Goal: Complete application form: Complete application form

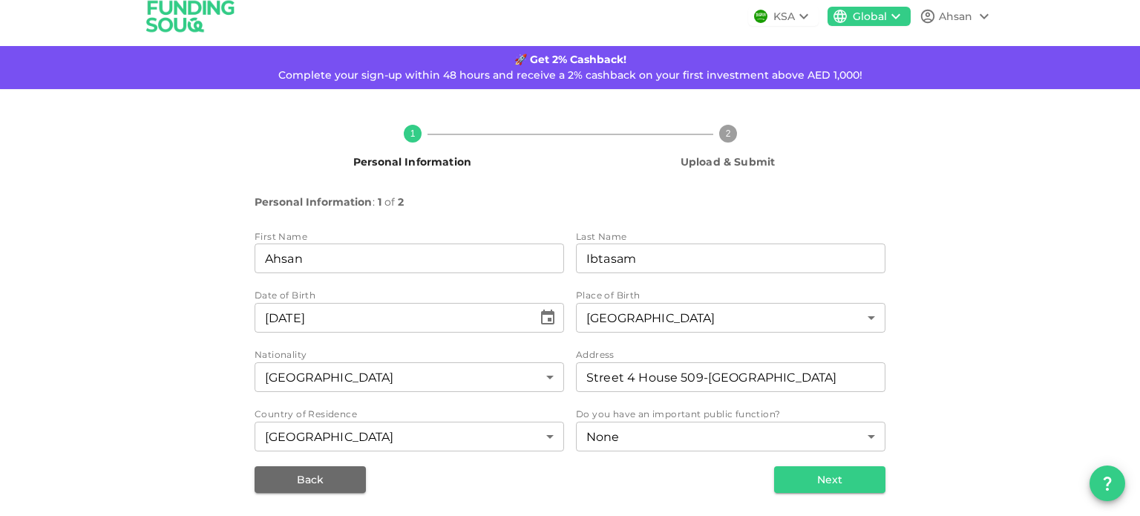
scroll to position [14, 0]
click at [817, 468] on button "Next" at bounding box center [829, 478] width 111 height 27
click at [834, 470] on button "Next" at bounding box center [829, 478] width 111 height 27
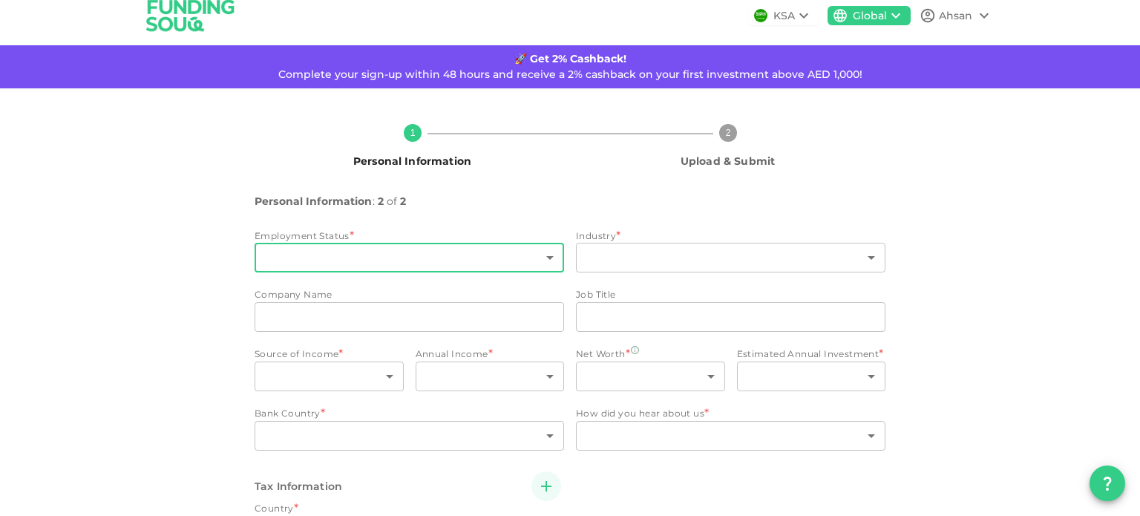
click at [404, 263] on body "KSA Global Ahsan 🚀 Get 2% Cashback! Complete your sign-up within 48 hours and r…" at bounding box center [570, 258] width 1140 height 516
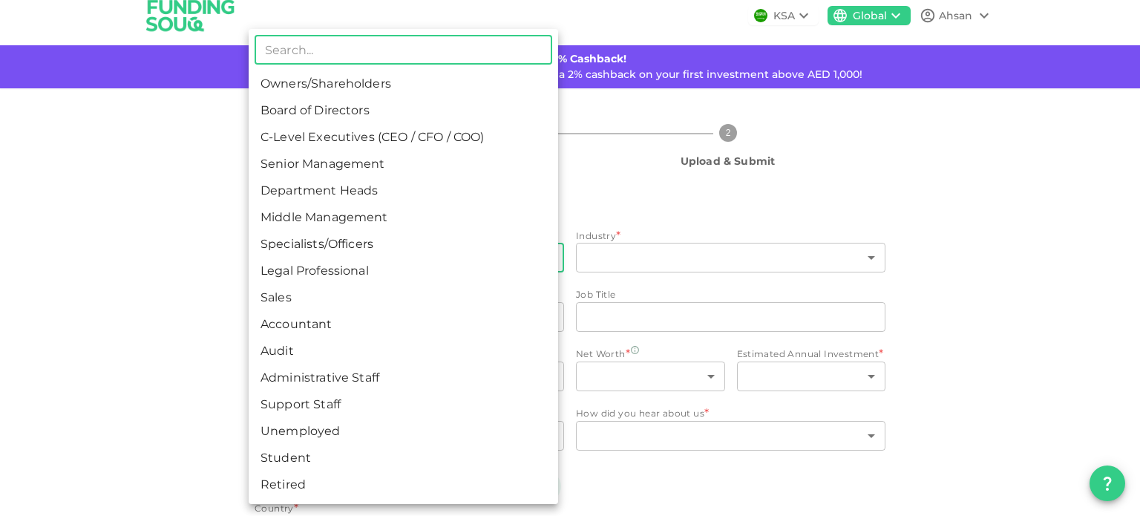
click at [345, 250] on li "Specialists/Officers" at bounding box center [404, 244] width 310 height 27
type input "7"
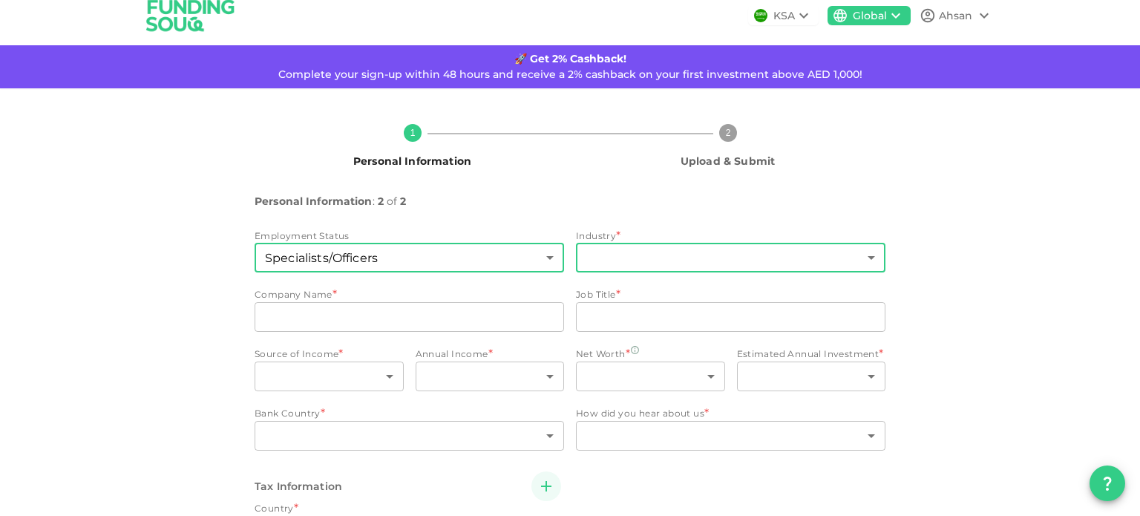
click at [612, 258] on body "KSA Global Ahsan 🚀 Get 2% Cashback! Complete your sign-up within 48 hours and r…" at bounding box center [570, 258] width 1140 height 516
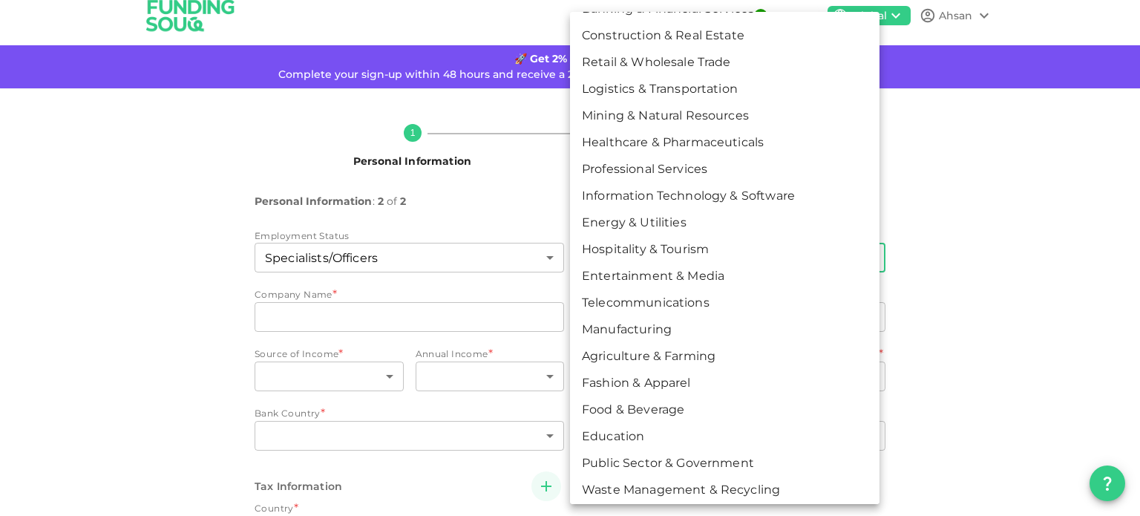
scroll to position [62, 0]
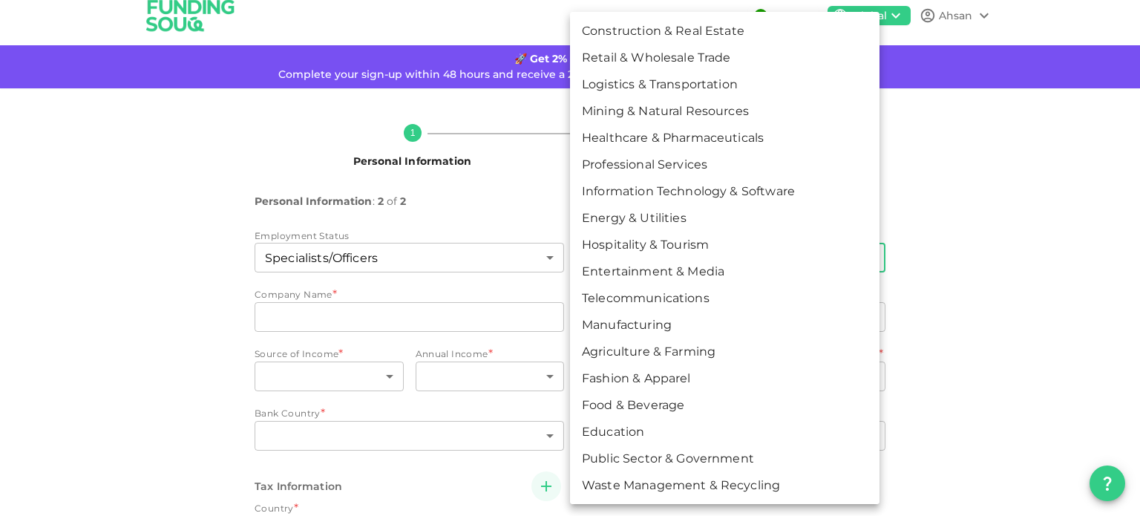
click at [708, 186] on li "Information Technology & Software" at bounding box center [725, 191] width 310 height 27
type input "8"
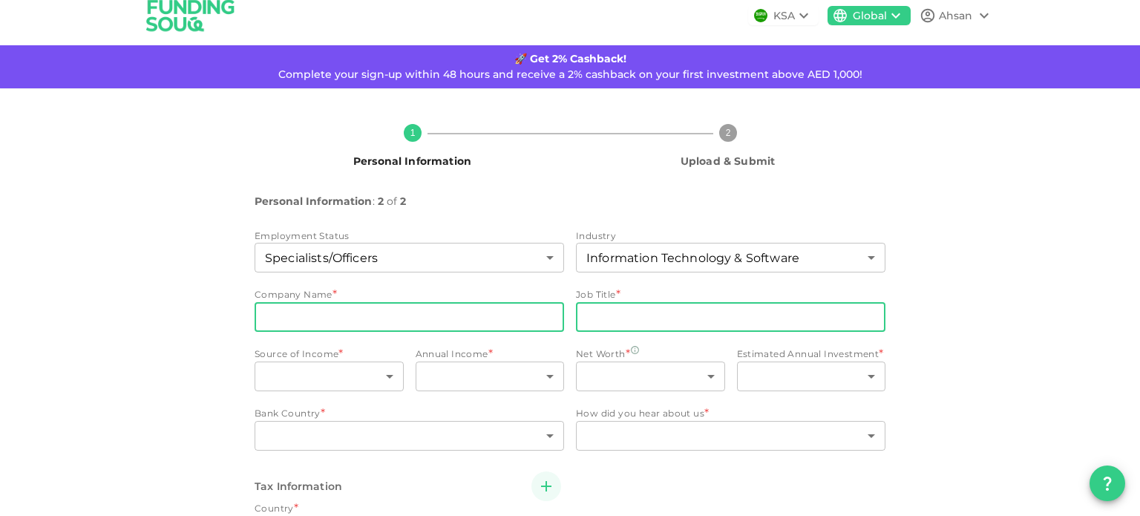
drag, startPoint x: 578, startPoint y: 302, endPoint x: 552, endPoint y: 313, distance: 27.6
click at [578, 302] on input "jobTitle" at bounding box center [731, 317] width 310 height 30
click at [543, 313] on input "companyName" at bounding box center [410, 317] width 310 height 30
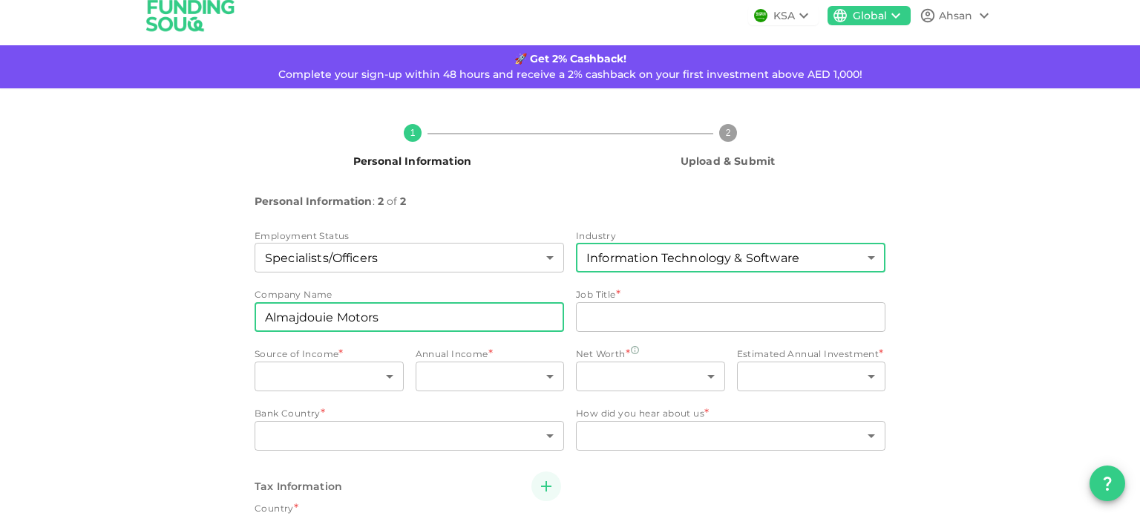
type input "Almajdouie Motors"
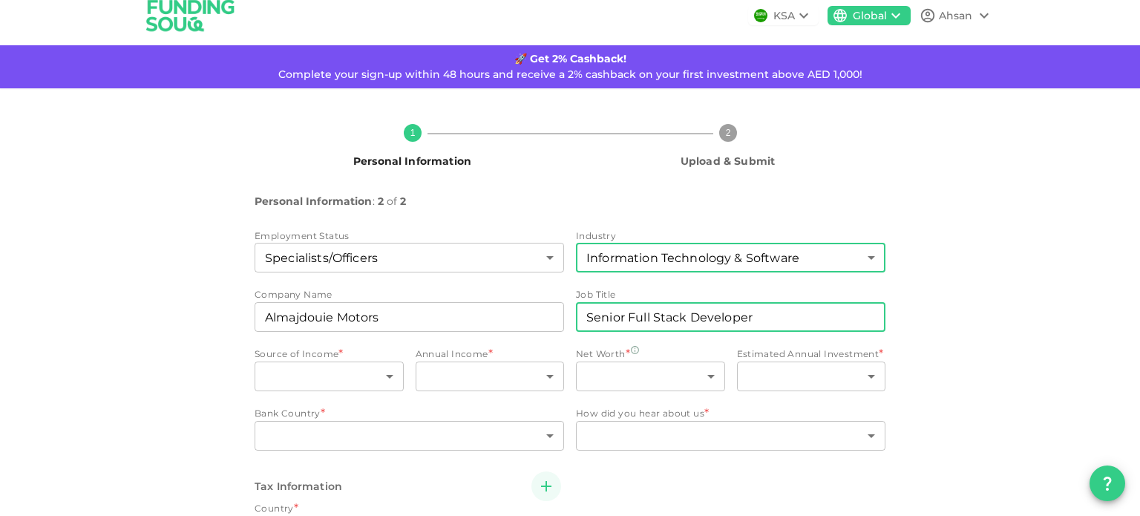
type input "Senior Full Stack Developer"
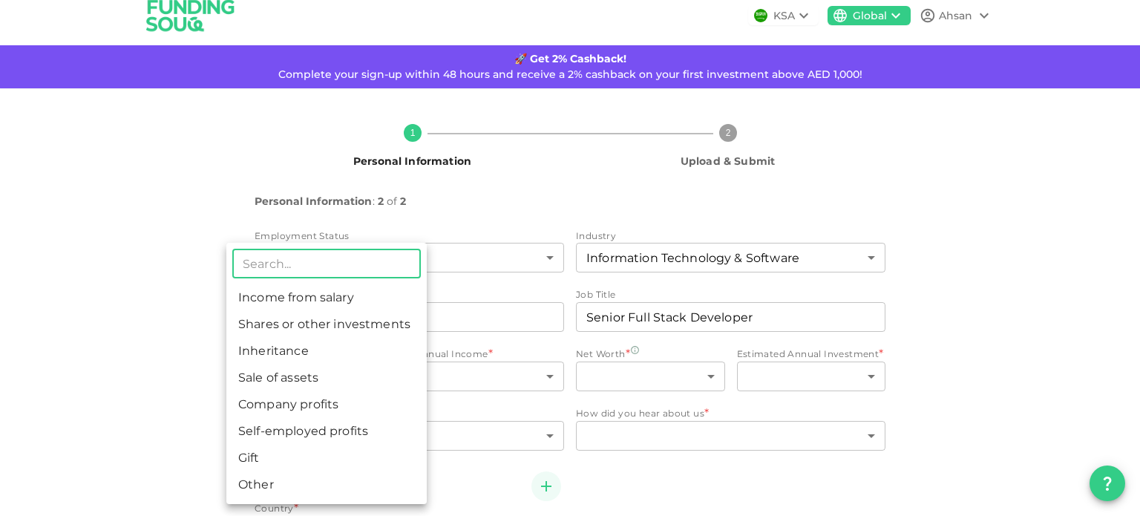
click at [377, 379] on body "KSA Global Ahsan 🚀 Get 2% Cashback! Complete your sign-up within 48 hours and r…" at bounding box center [570, 258] width 1140 height 516
click at [356, 303] on li "Income from salary" at bounding box center [326, 297] width 200 height 27
type input "1"
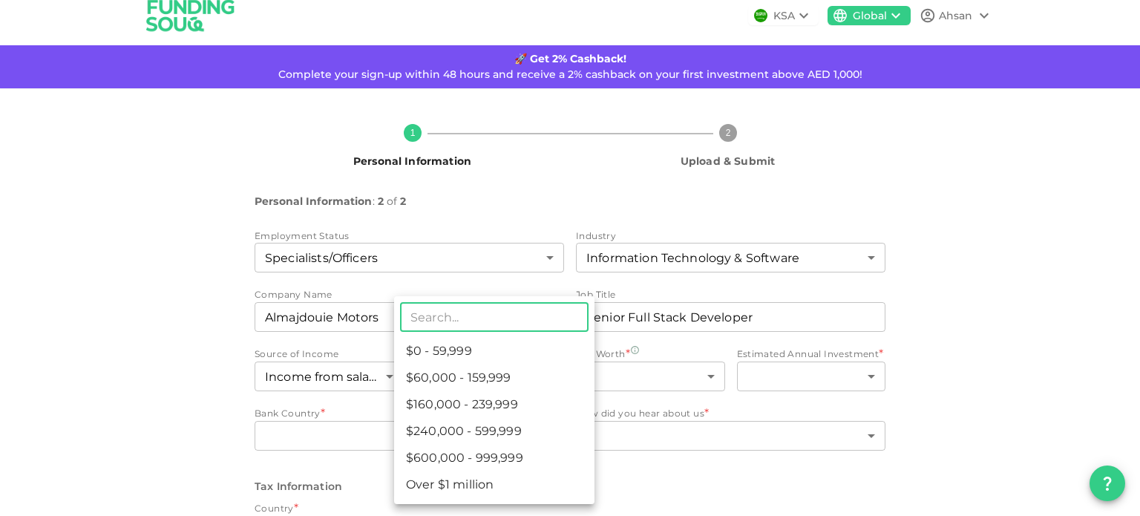
click at [453, 379] on body "KSA Global Ahsan 🚀 Get 2% Cashback! Complete your sign-up within 48 hours and r…" at bounding box center [570, 258] width 1140 height 516
click at [481, 359] on li "$0 - 59,999" at bounding box center [494, 351] width 200 height 27
type input "1"
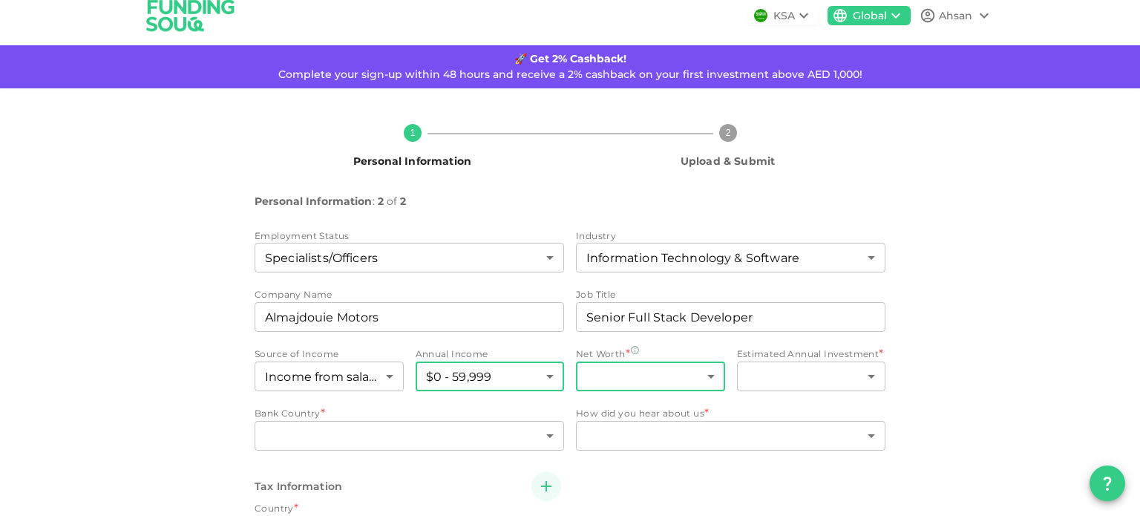
click at [618, 362] on body "KSA Global Ahsan 🚀 Get 2% Cashback! Complete your sign-up within 48 hours and r…" at bounding box center [570, 258] width 1140 height 516
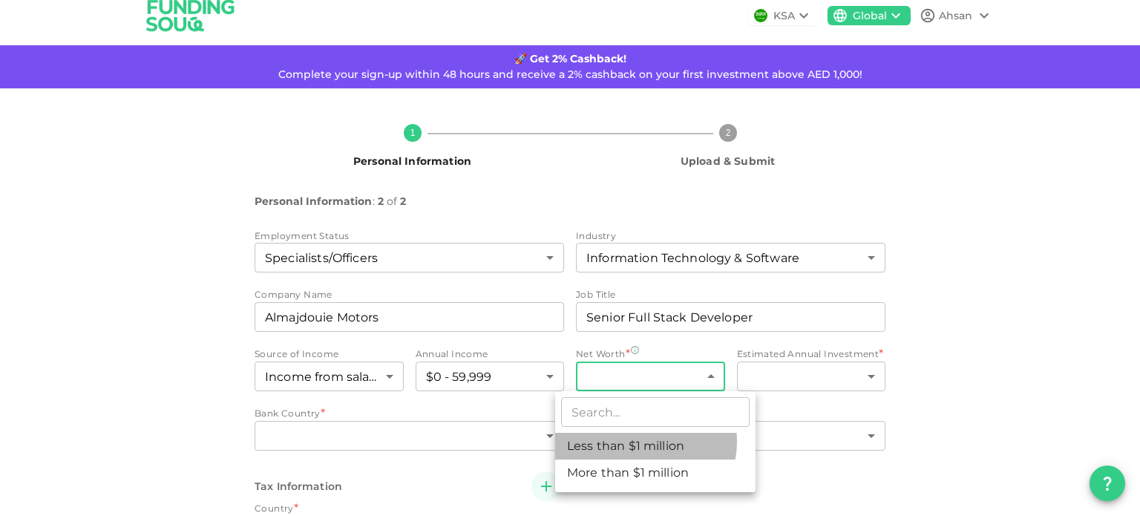
click at [641, 442] on li "Less than $1 million" at bounding box center [655, 446] width 200 height 27
type input "1"
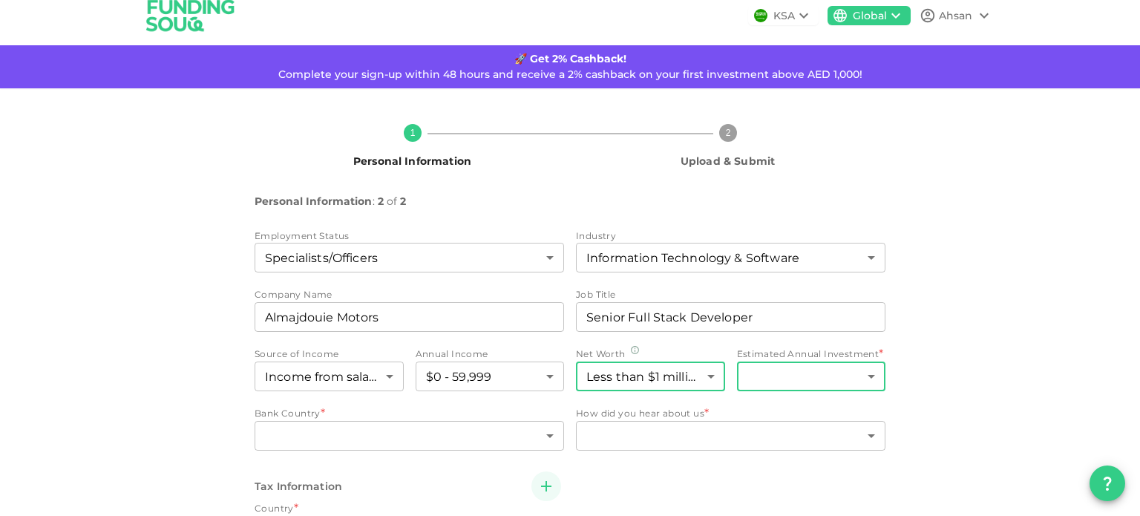
click at [799, 367] on body "KSA Global Ahsan 🚀 Get 2% Cashback! Complete your sign-up within 48 hours and r…" at bounding box center [570, 258] width 1140 height 516
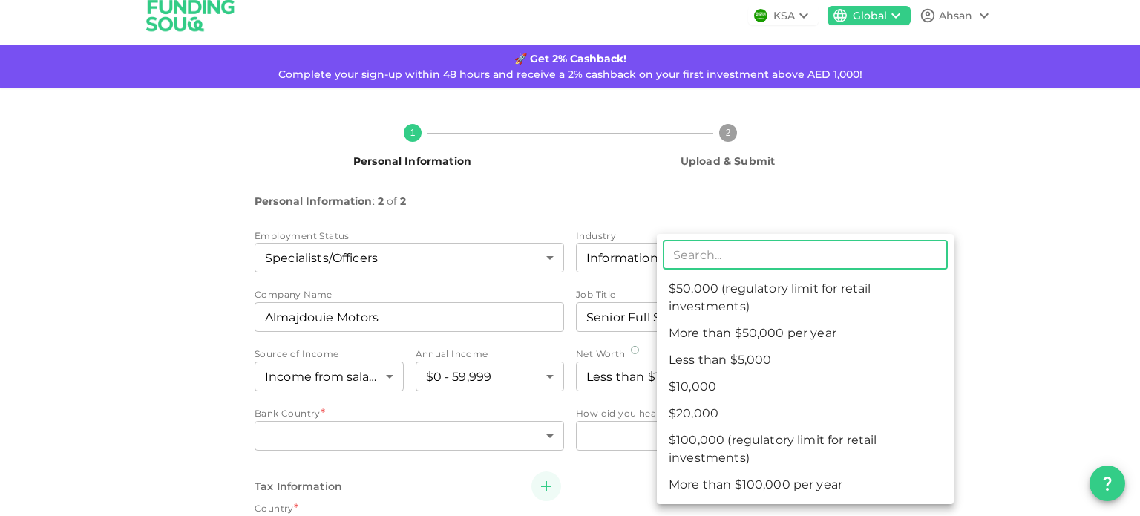
click at [805, 347] on li "Less than $5,000" at bounding box center [805, 360] width 297 height 27
type input "1"
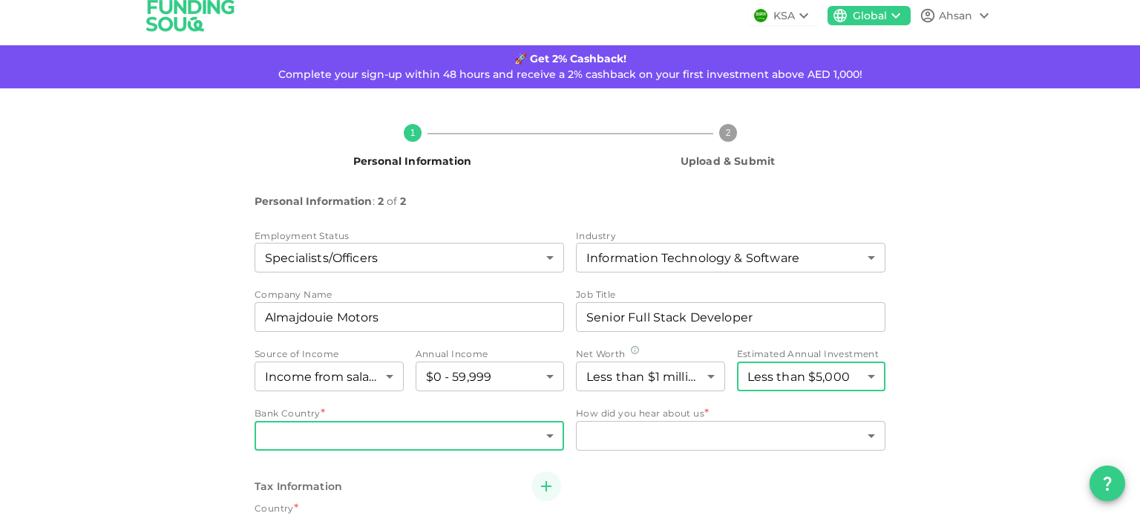
click at [336, 427] on body "KSA Global Ahsan 🚀 Get 2% Cashback! Complete your sign-up within 48 hours and r…" at bounding box center [570, 258] width 1140 height 516
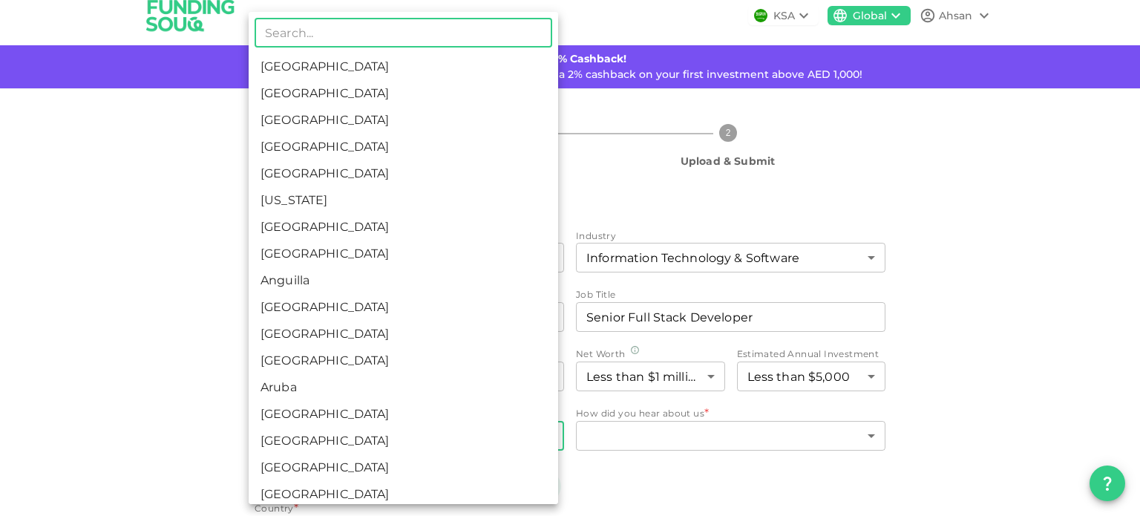
click at [715, 249] on div at bounding box center [570, 258] width 1140 height 516
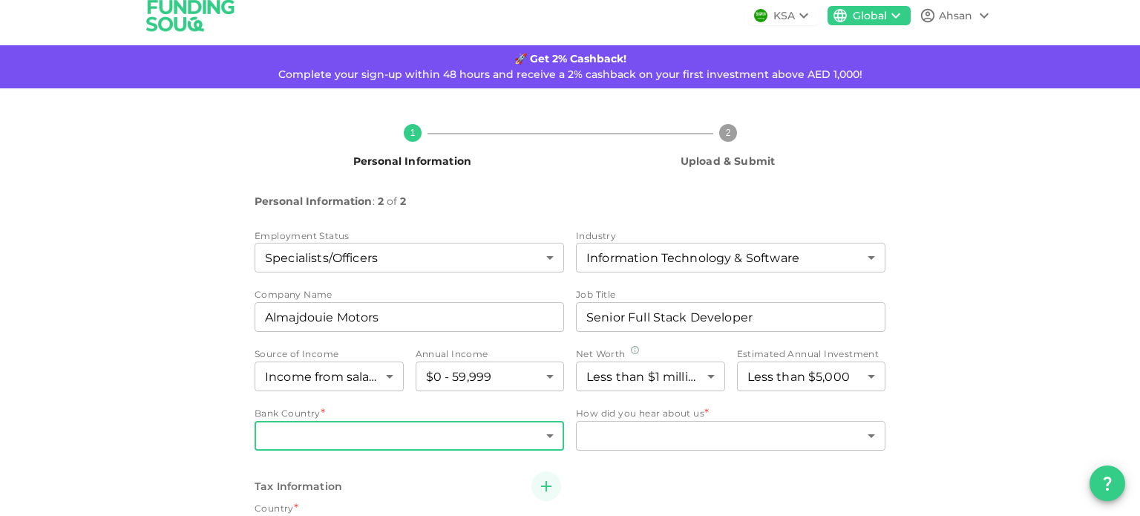
click at [342, 436] on body "KSA Global Ahsan 🚀 Get 2% Cashback! Complete your sign-up within 48 hours and r…" at bounding box center [570, 258] width 1140 height 516
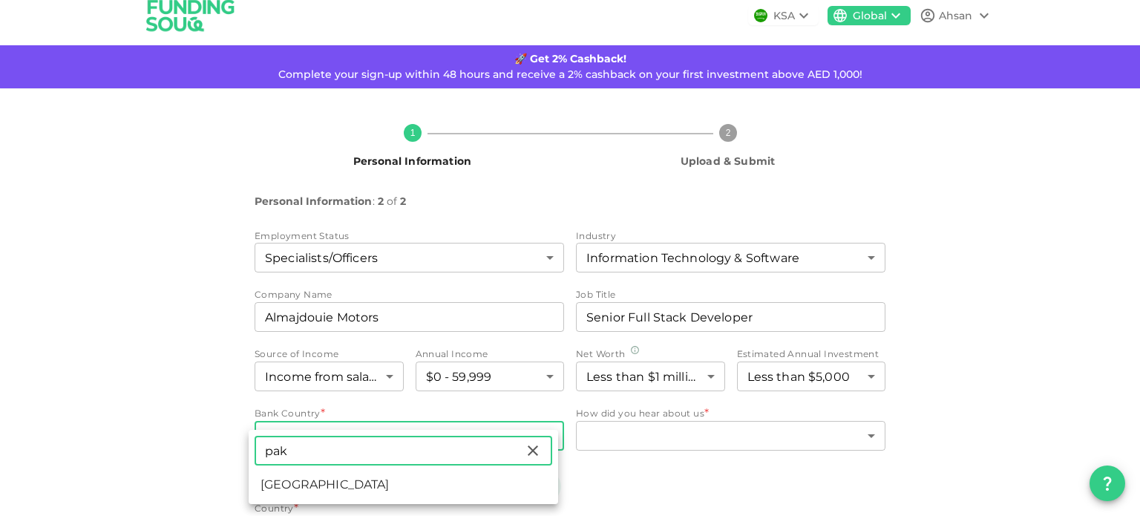
type input "pak"
click at [353, 477] on li "[GEOGRAPHIC_DATA]" at bounding box center [404, 484] width 310 height 27
type input "149"
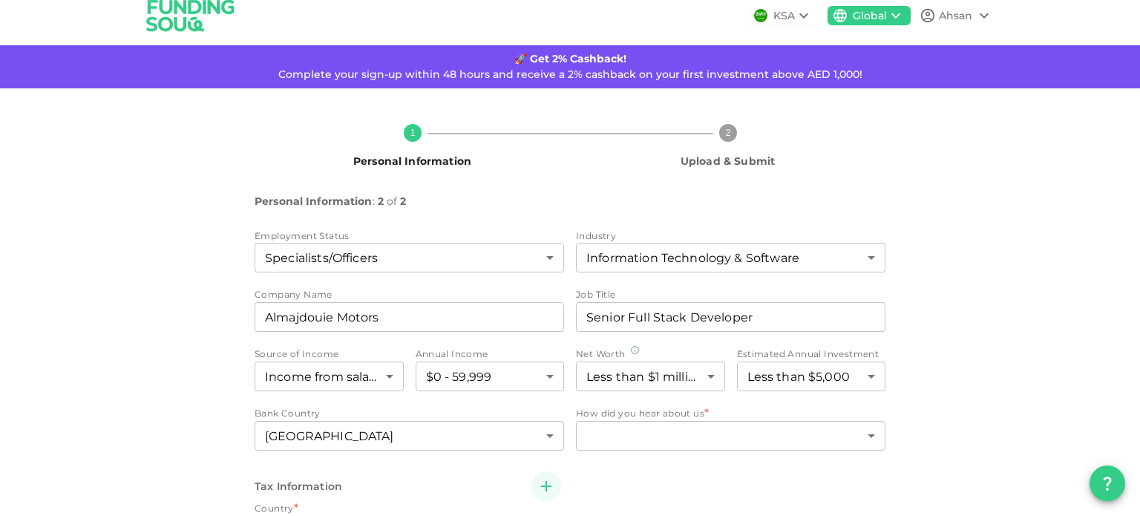
click at [665, 413] on span "How did you hear about us" at bounding box center [640, 413] width 128 height 11
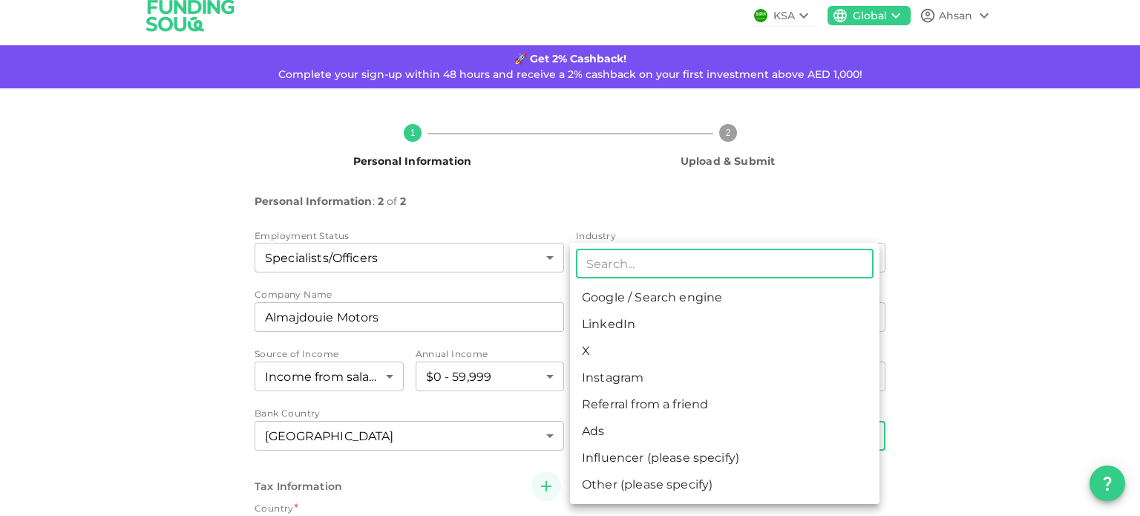
click at [659, 425] on body "KSA Global Ahsan 🚀 Get 2% Cashback! Complete your sign-up within 48 hours and r…" at bounding box center [570, 258] width 1140 height 516
click at [680, 307] on li "Google / Search engine" at bounding box center [725, 297] width 310 height 27
type input "1"
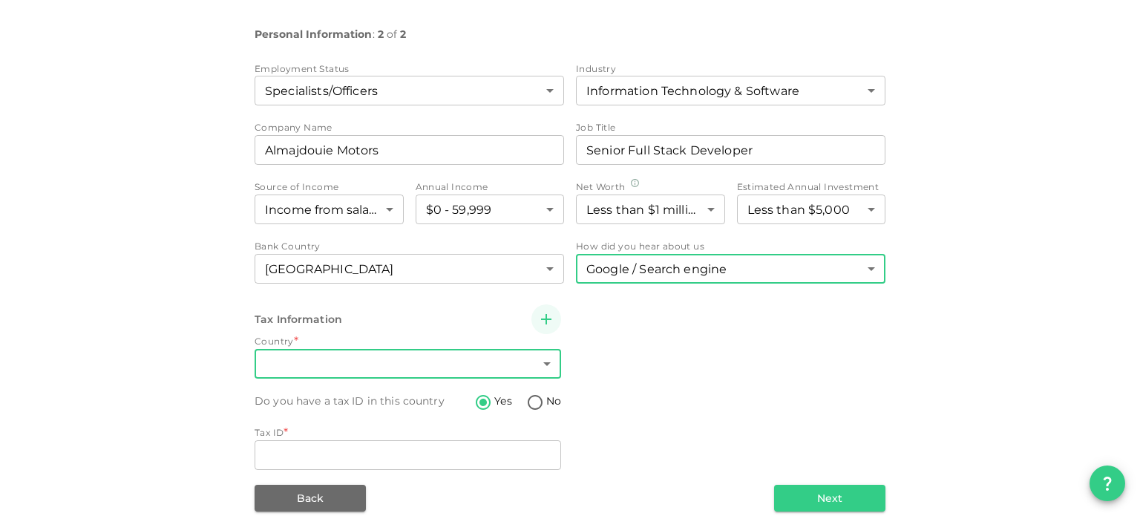
scroll to position [200, 0]
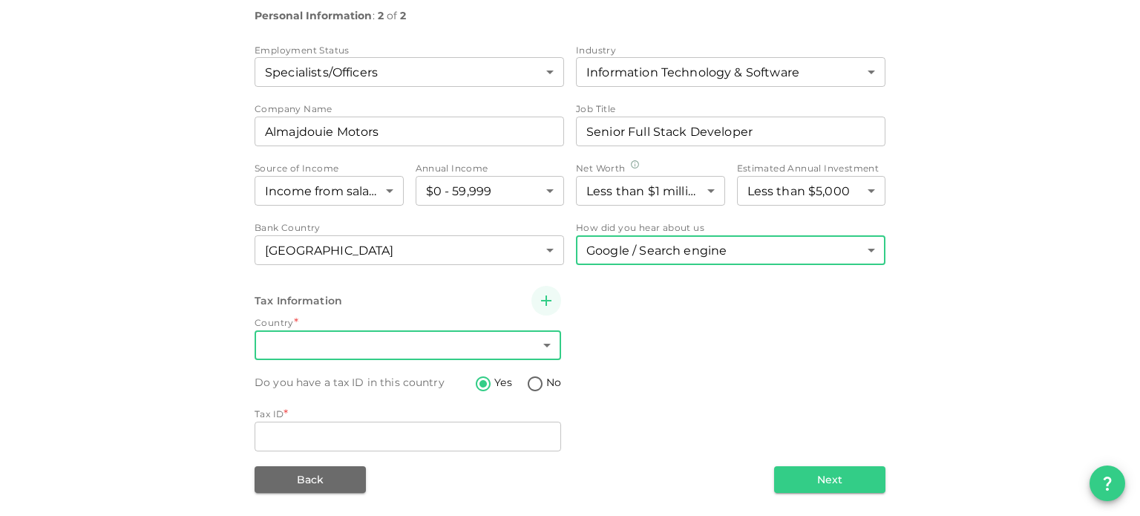
click at [356, 347] on body "KSA Global Ahsan 🚀 Get 2% Cashback! Complete your sign-up within 48 hours and r…" at bounding box center [570, 258] width 1140 height 516
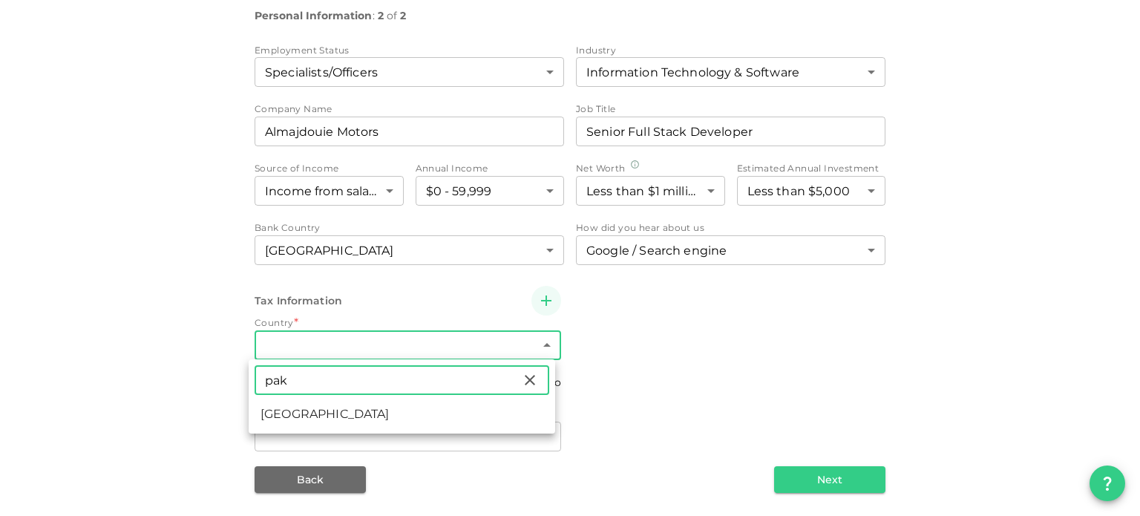
type input "pak"
click at [300, 411] on li "[GEOGRAPHIC_DATA]" at bounding box center [402, 414] width 307 height 27
type input "149"
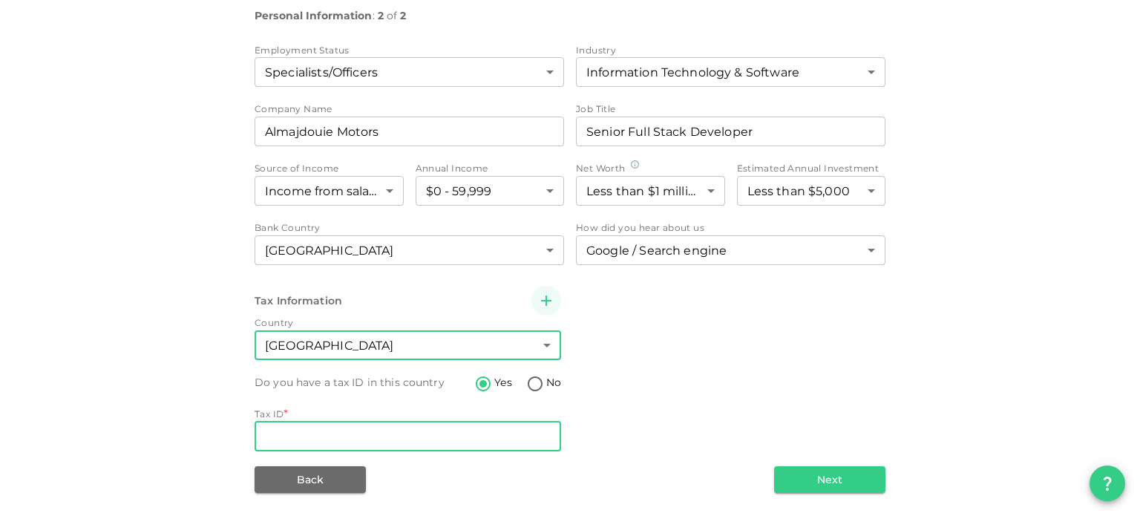
click at [463, 427] on input "Tax ID" at bounding box center [408, 437] width 307 height 30
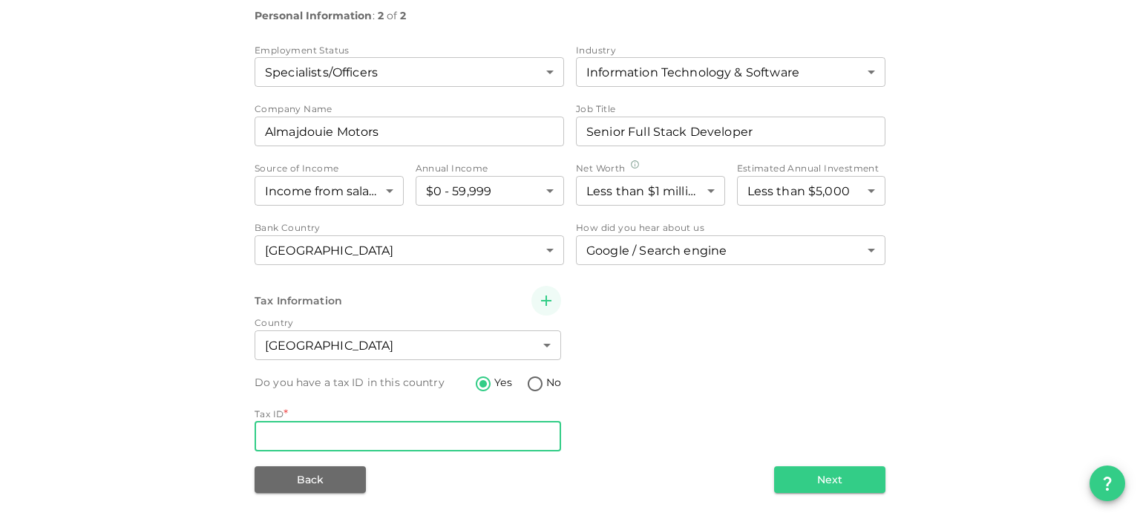
click at [548, 370] on div "Country Pakistan 149 ​ Do you have a tax ID in this country Yes No Tax ID * Tax…" at bounding box center [408, 385] width 307 height 139
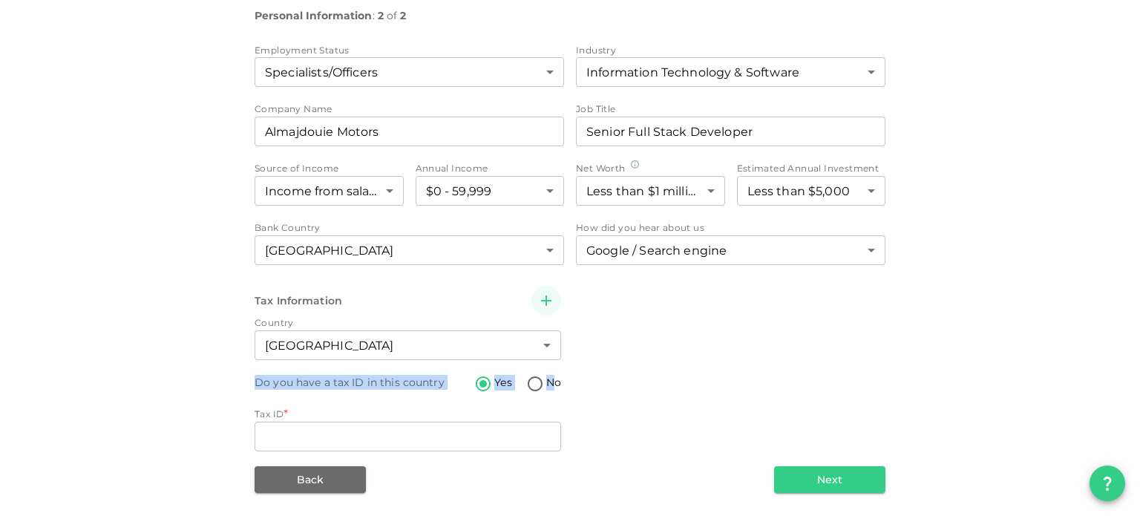
click at [546, 382] on span "No" at bounding box center [553, 383] width 15 height 16
click at [543, 382] on input "No" at bounding box center [535, 385] width 22 height 20
radio input "true"
click at [843, 354] on div "Tax Information Country Pakistan 149 ​ Do you have a tax ID in this country Yes…" at bounding box center [570, 370] width 631 height 169
click at [392, 416] on div "Why not *" at bounding box center [408, 414] width 307 height 15
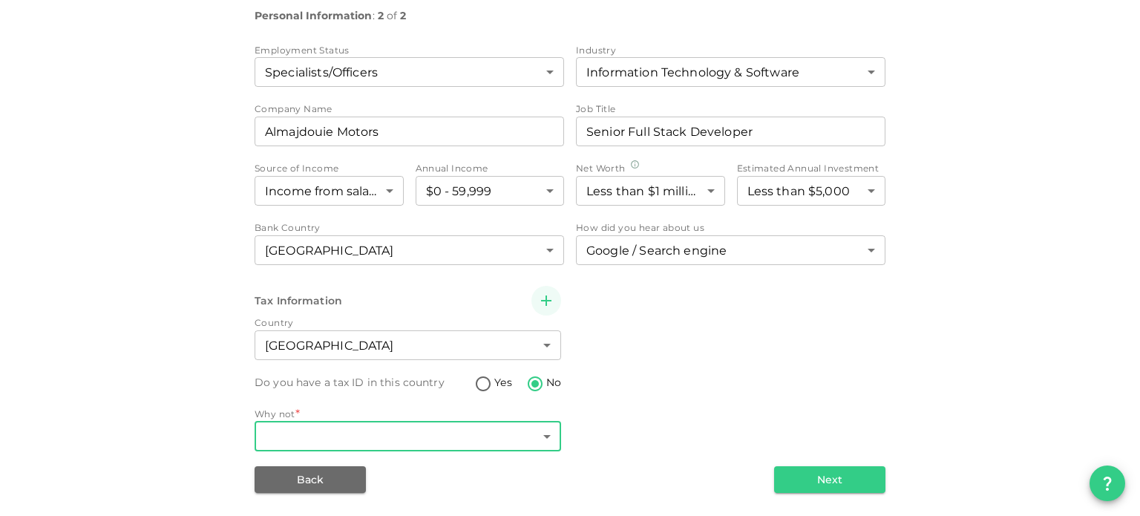
click at [407, 434] on body "KSA Global Ahsan 🚀 Get 2% Cashback! Complete your sign-up within 48 hours and r…" at bounding box center [570, 258] width 1140 height 516
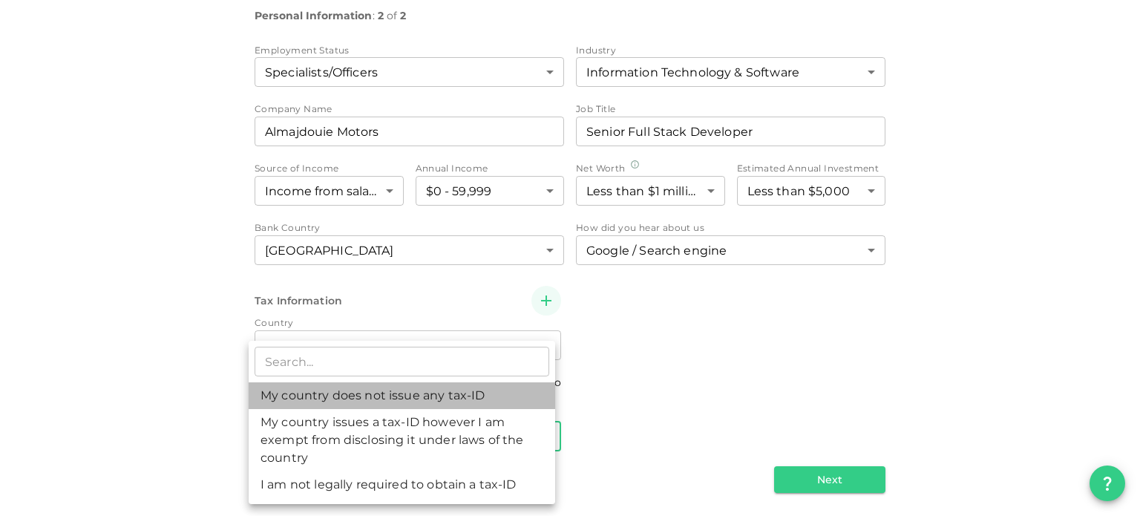
click at [446, 401] on li "My country does not issue any tax-ID" at bounding box center [402, 395] width 307 height 27
type input "1"
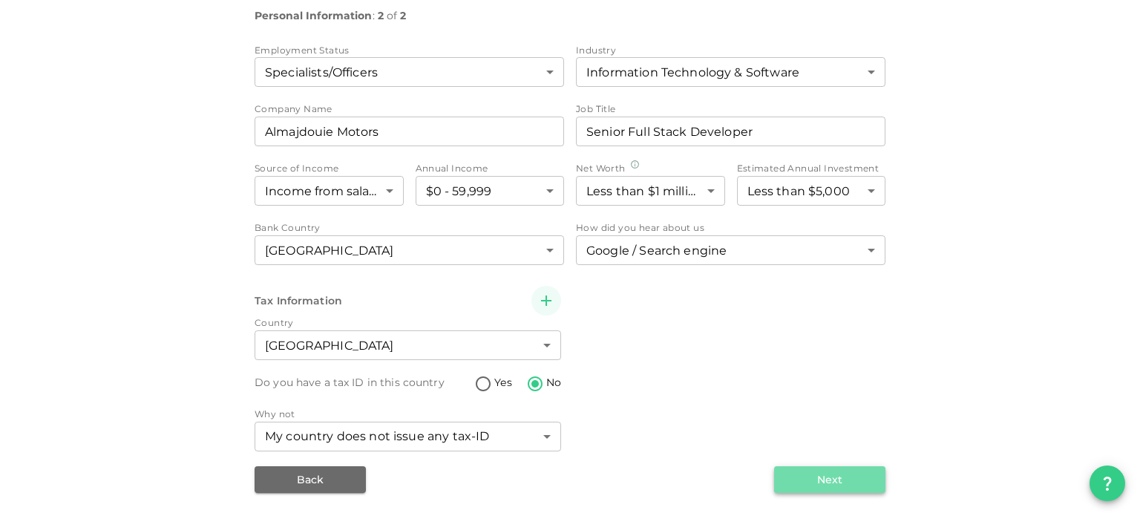
click at [846, 474] on button "Next" at bounding box center [829, 479] width 111 height 27
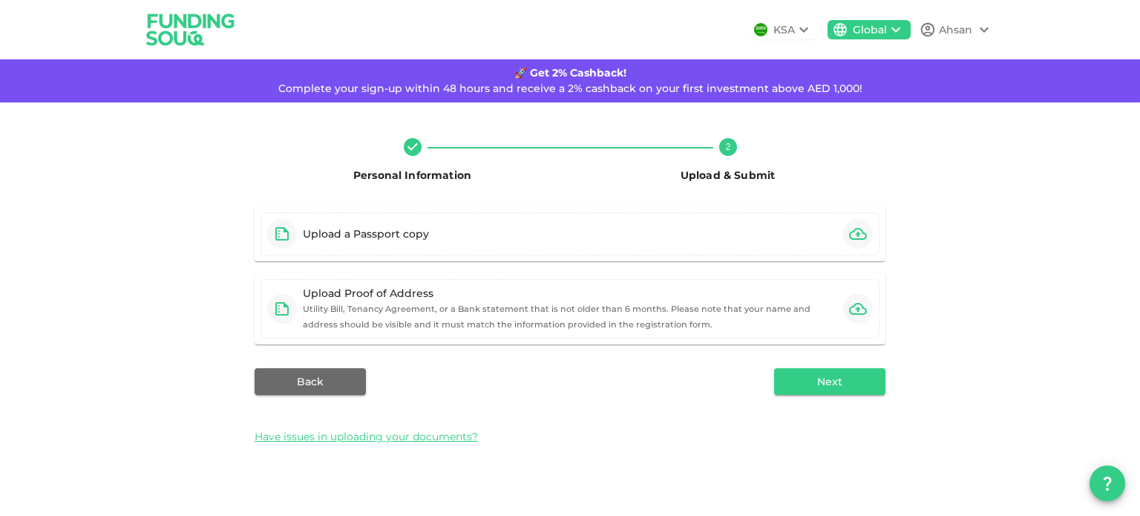
drag, startPoint x: 832, startPoint y: 38, endPoint x: 789, endPoint y: 2, distance: 55.9
click at [805, 58] on div "KSA Global Ahsan" at bounding box center [570, 29] width 846 height 59
